Goal: Find specific page/section: Find specific page/section

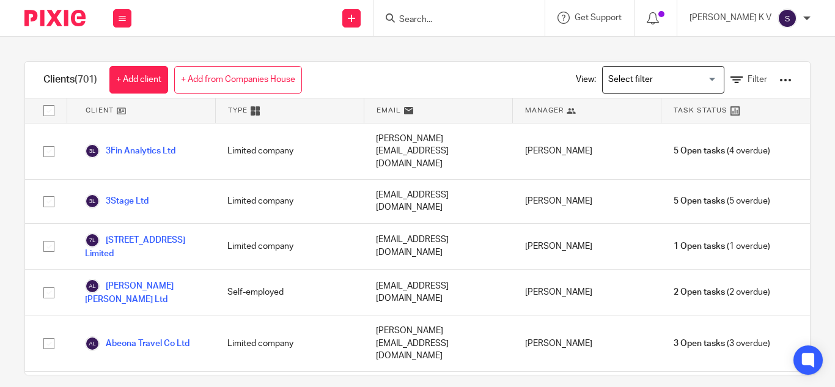
click at [443, 18] on input "Search" at bounding box center [453, 20] width 110 height 11
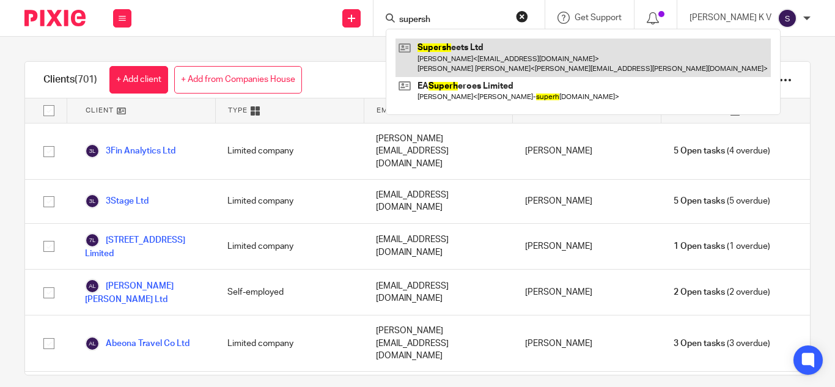
type input "supersh"
click at [494, 59] on link at bounding box center [584, 58] width 376 height 38
